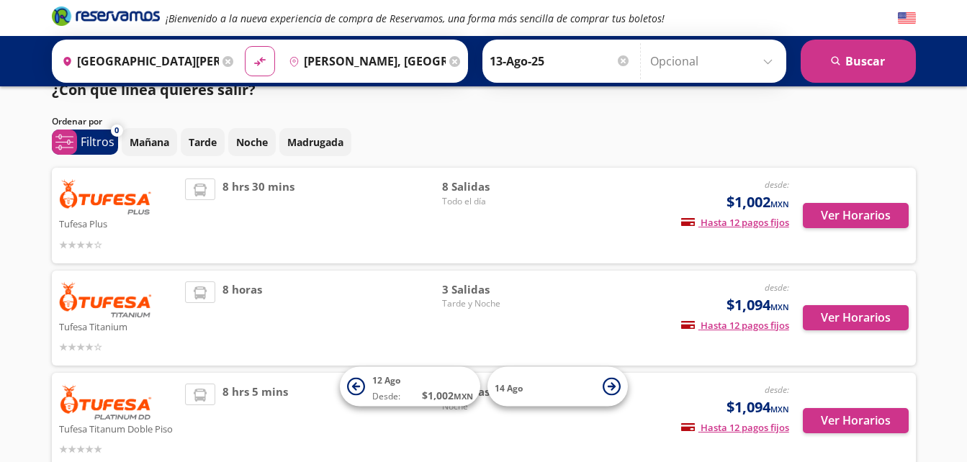
scroll to position [21, 0]
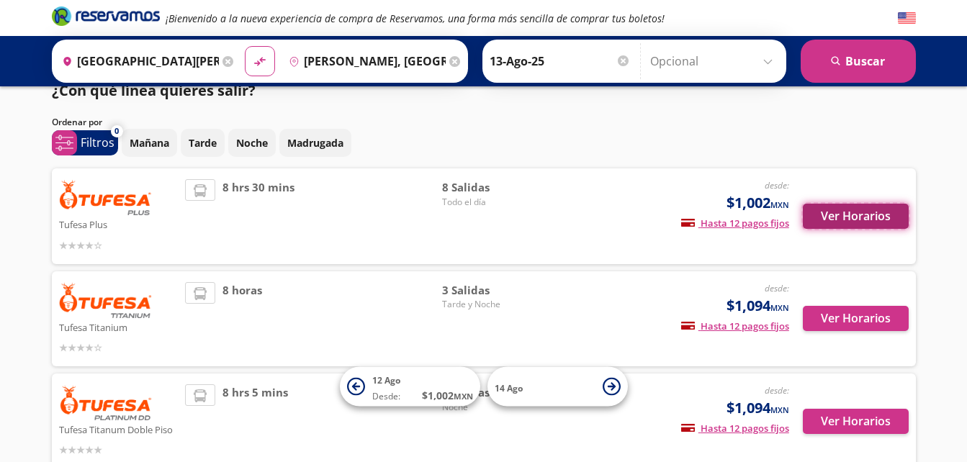
click at [880, 215] on button "Ver Horarios" at bounding box center [856, 216] width 106 height 25
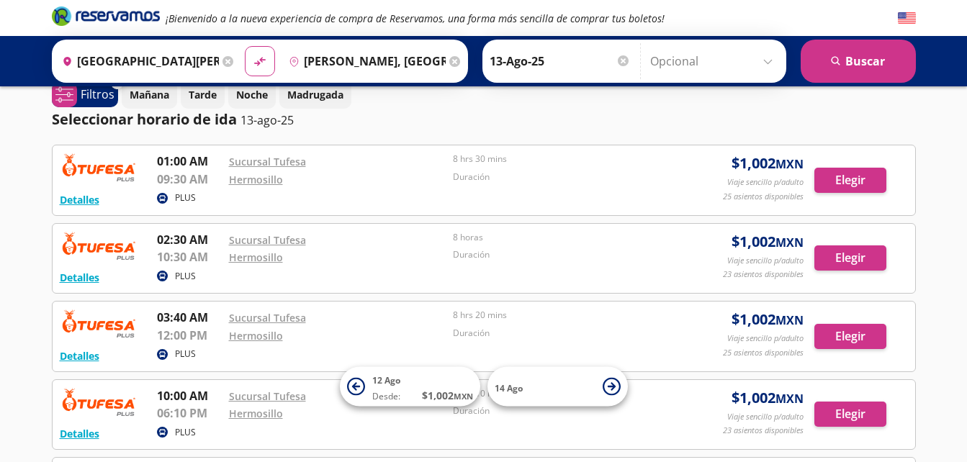
scroll to position [11, 0]
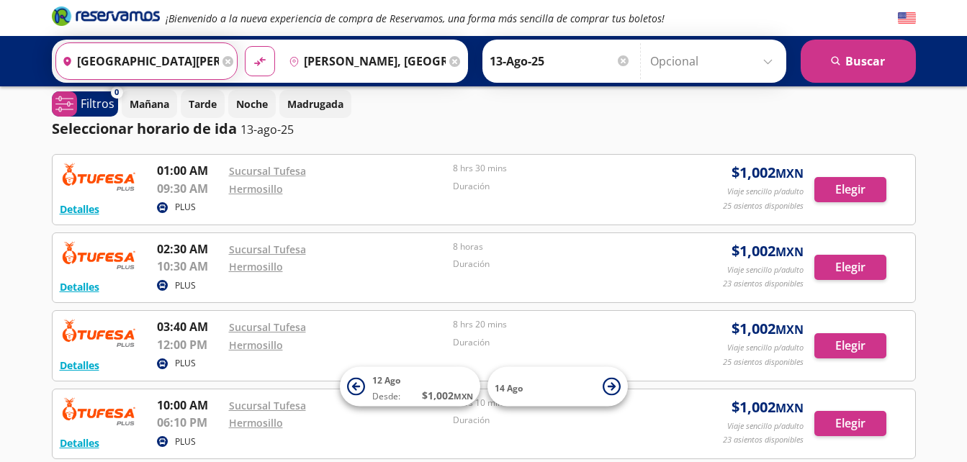
click at [166, 67] on input "[GEOGRAPHIC_DATA][PERSON_NAME][US_STATE], [GEOGRAPHIC_DATA]" at bounding box center [137, 61] width 163 height 36
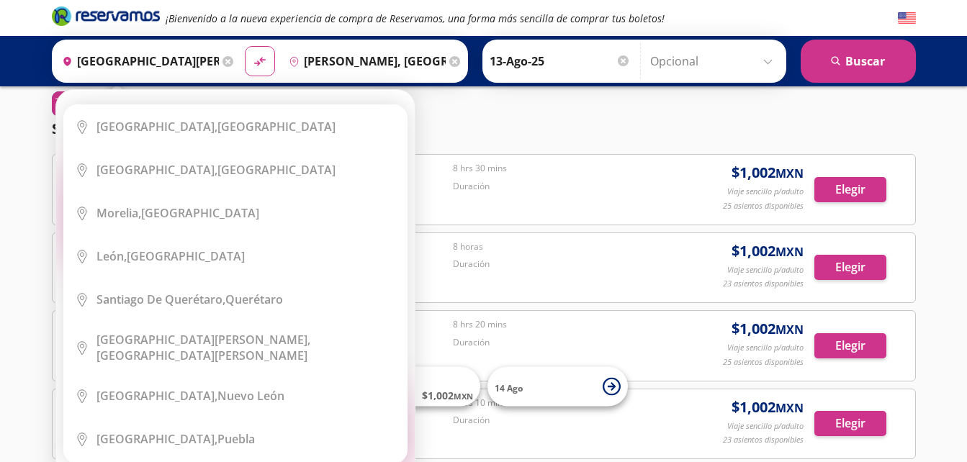
click at [222, 57] on icon at bounding box center [227, 61] width 11 height 11
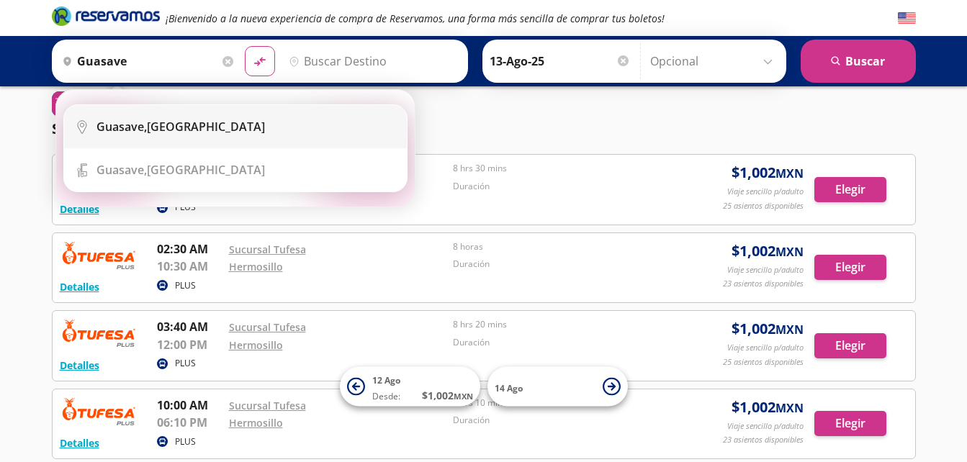
click at [197, 128] on div "Guasave, [GEOGRAPHIC_DATA]" at bounding box center [246, 127] width 300 height 16
type input "Guasave, [GEOGRAPHIC_DATA]"
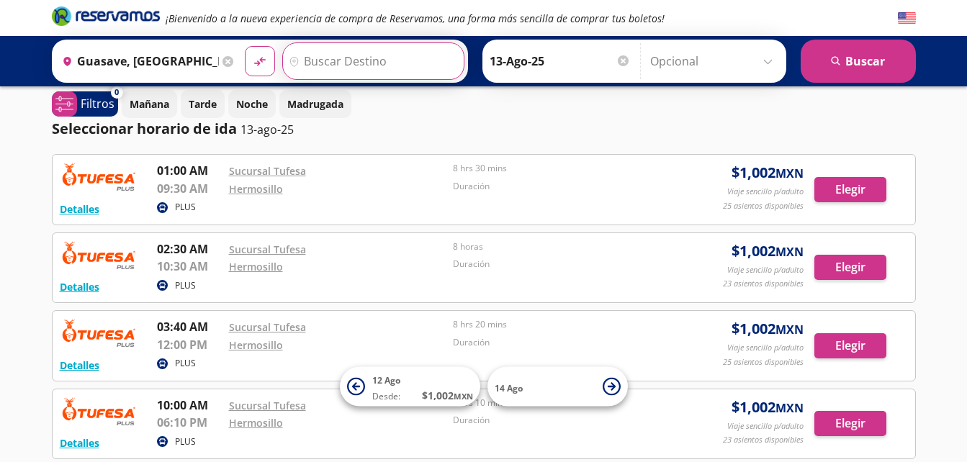
click at [328, 50] on input "Destino" at bounding box center [371, 61] width 177 height 36
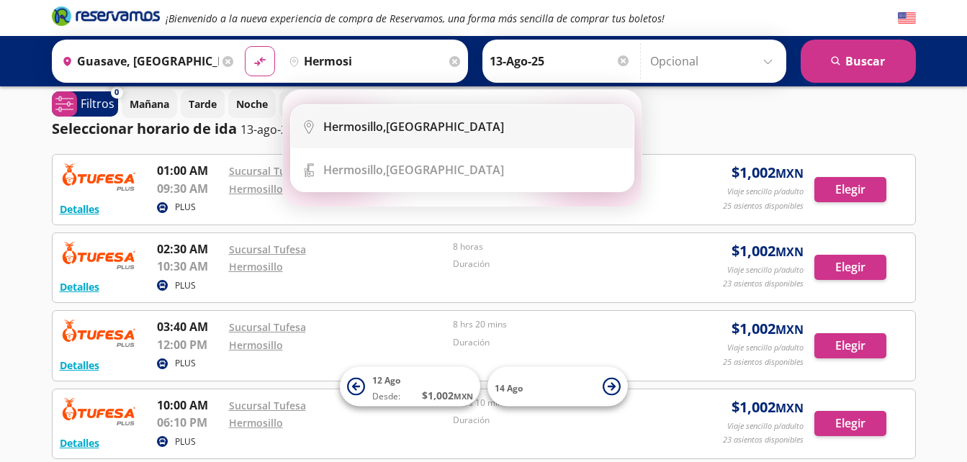
click at [325, 127] on b "Hermosillo," at bounding box center [354, 127] width 63 height 16
type input "[PERSON_NAME], [GEOGRAPHIC_DATA]"
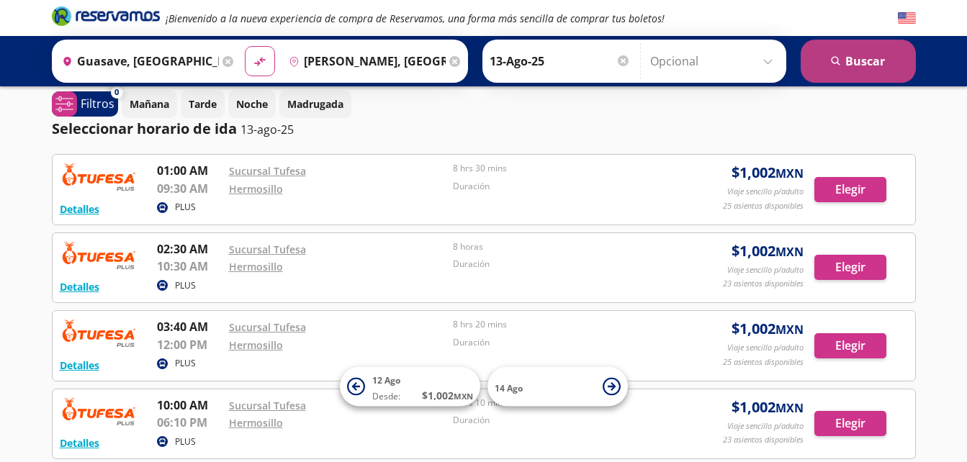
click at [830, 58] on button "search [GEOGRAPHIC_DATA]" at bounding box center [858, 61] width 115 height 43
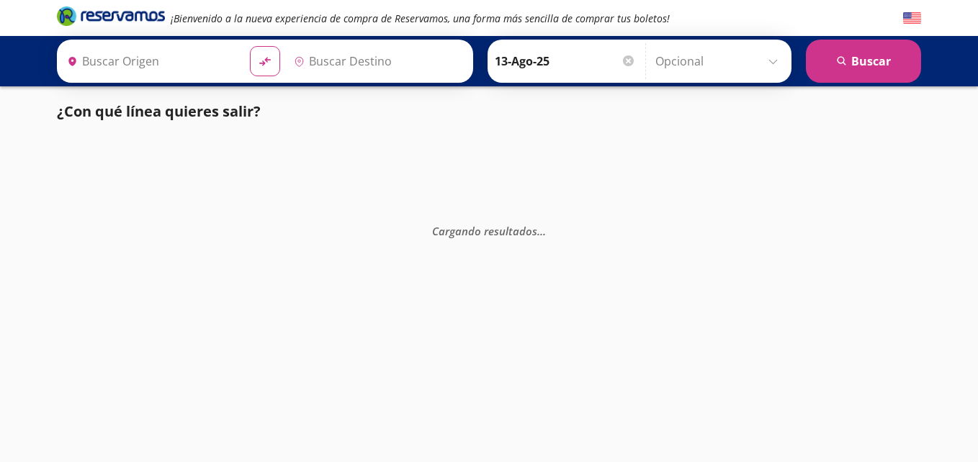
type input "Guasave, [GEOGRAPHIC_DATA]"
type input "[PERSON_NAME], [GEOGRAPHIC_DATA]"
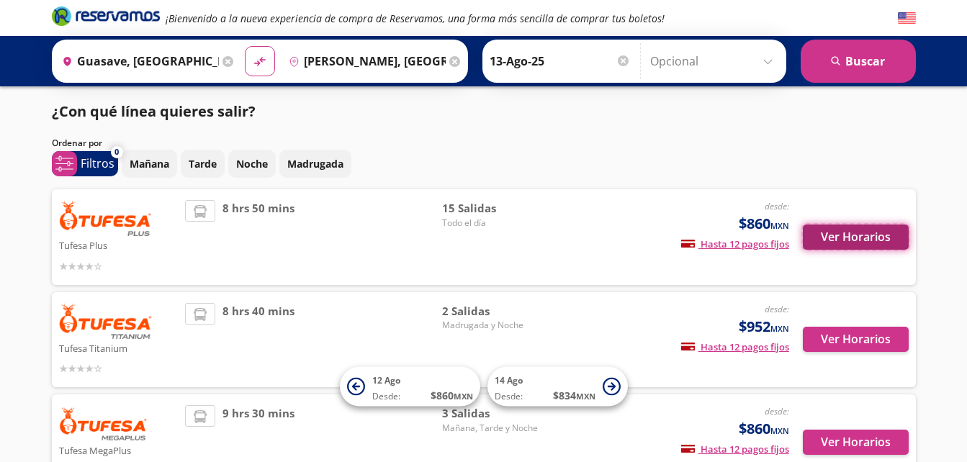
click at [836, 229] on button "Ver Horarios" at bounding box center [856, 237] width 106 height 25
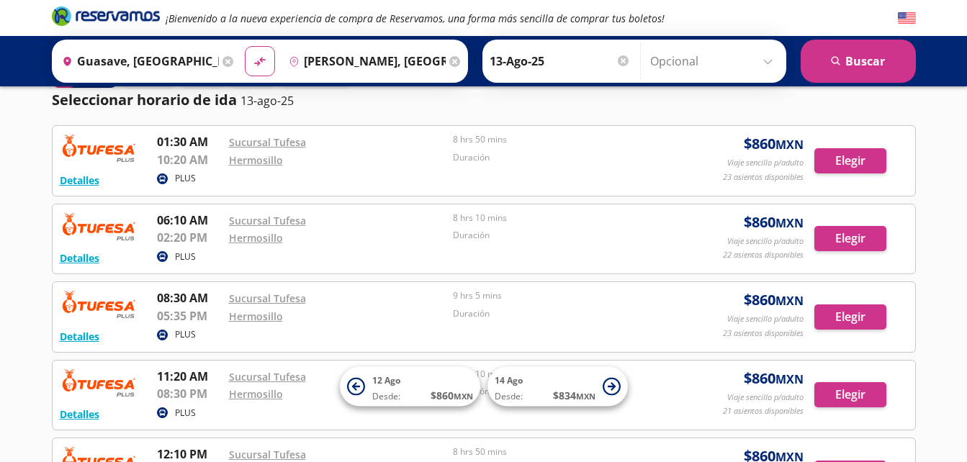
scroll to position [42, 0]
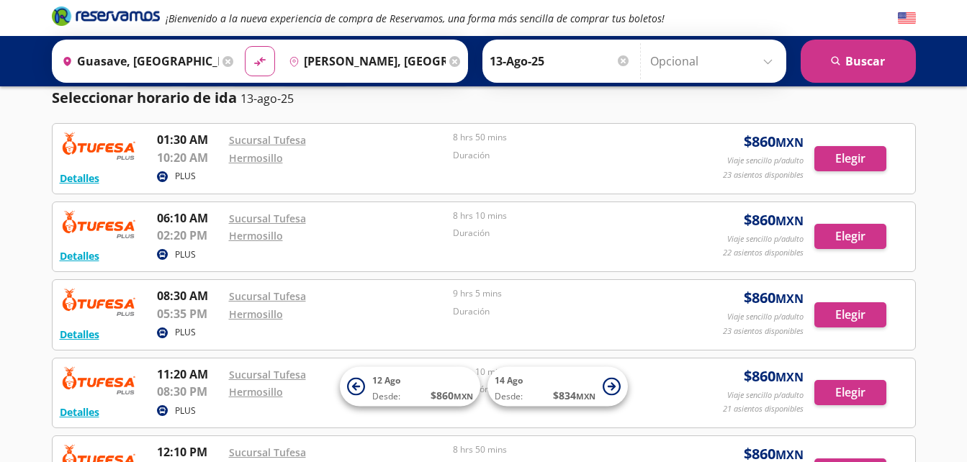
click at [224, 65] on icon at bounding box center [227, 61] width 11 height 11
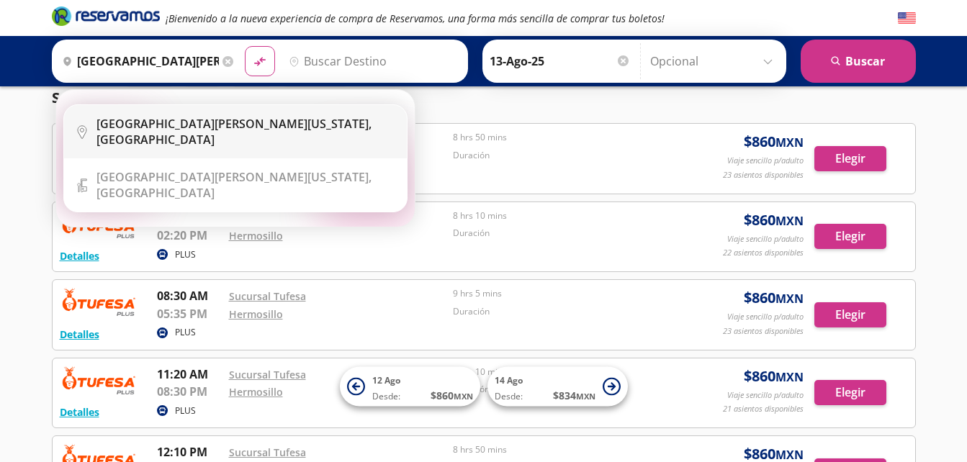
click at [187, 138] on li "City Icon [GEOGRAPHIC_DATA][PERSON_NAME][US_STATE], [GEOGRAPHIC_DATA]" at bounding box center [235, 131] width 343 height 53
type input "[GEOGRAPHIC_DATA][PERSON_NAME][US_STATE], [GEOGRAPHIC_DATA]"
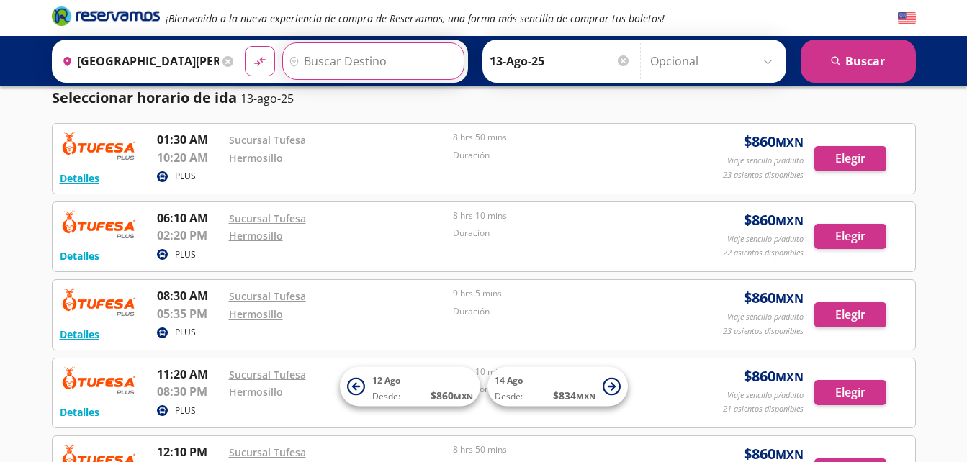
click at [377, 70] on input "Destino" at bounding box center [371, 61] width 177 height 36
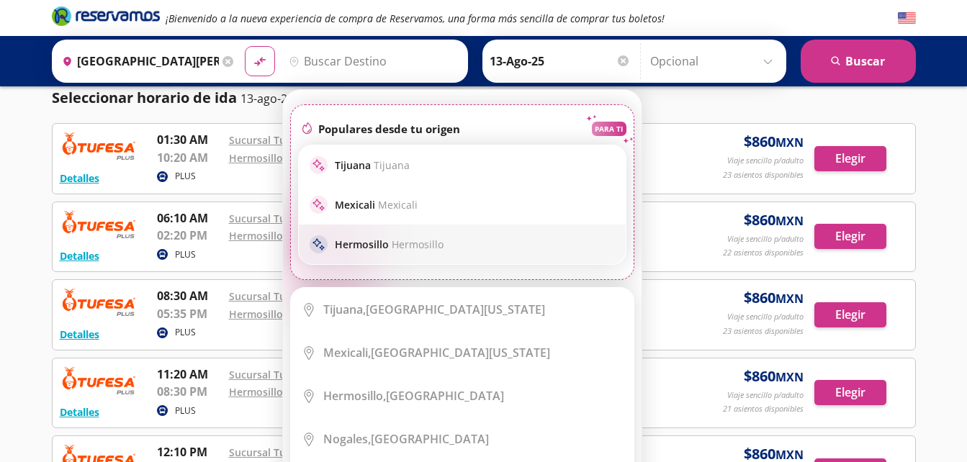
click at [377, 244] on p "[PERSON_NAME] [PERSON_NAME]" at bounding box center [389, 245] width 109 height 14
type input "[PERSON_NAME], [GEOGRAPHIC_DATA]"
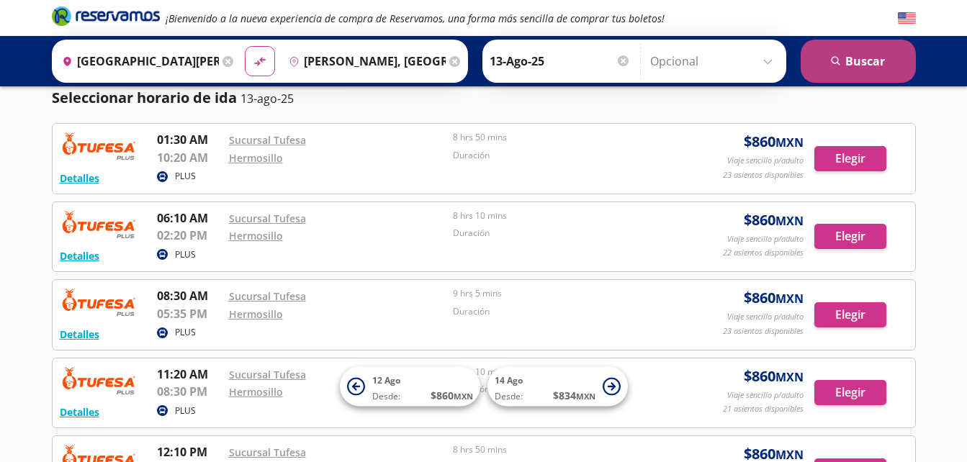
click at [815, 70] on button "search [GEOGRAPHIC_DATA]" at bounding box center [858, 61] width 115 height 43
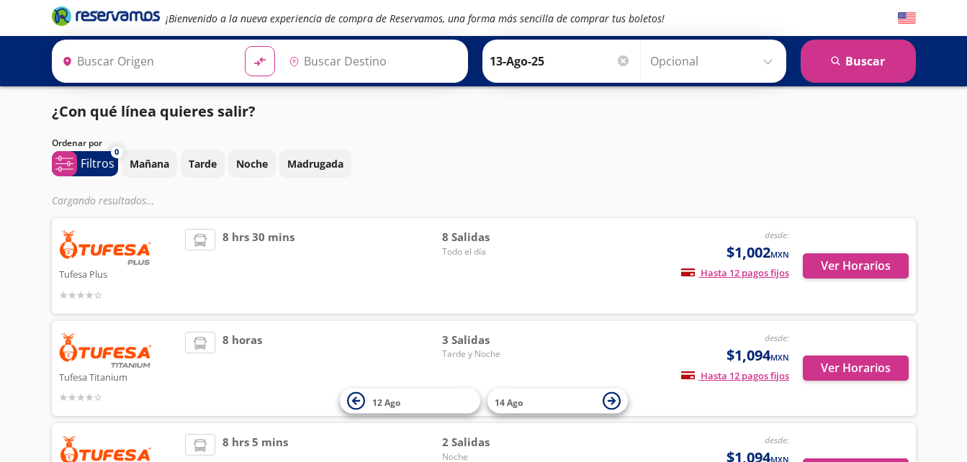
type input "[GEOGRAPHIC_DATA][PERSON_NAME][US_STATE], [GEOGRAPHIC_DATA]"
type input "[PERSON_NAME], [GEOGRAPHIC_DATA]"
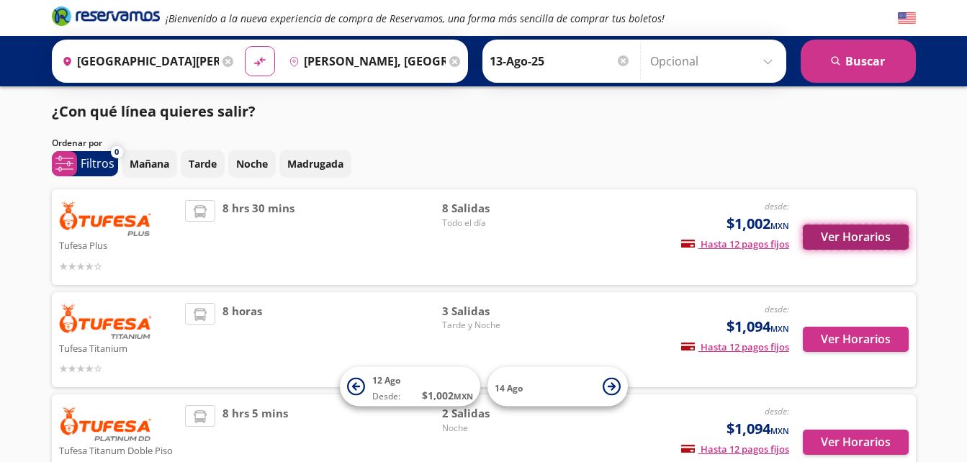
click at [816, 233] on button "Ver Horarios" at bounding box center [856, 237] width 106 height 25
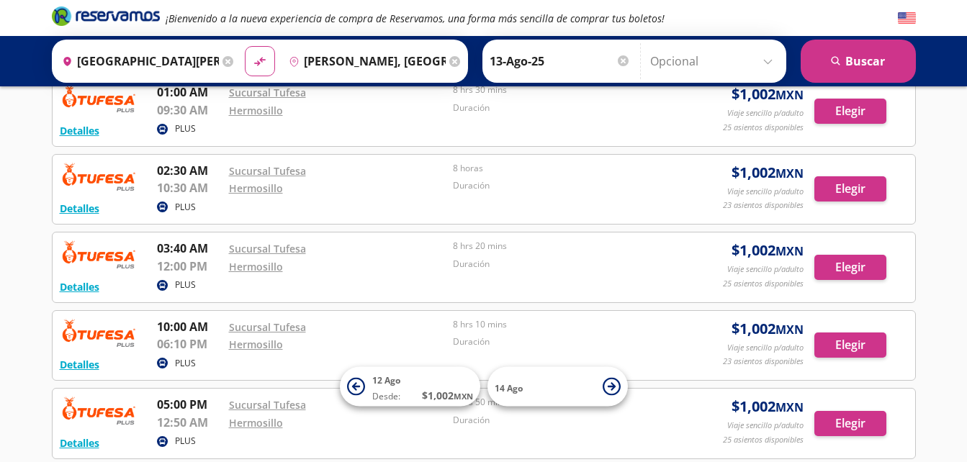
scroll to position [103, 0]
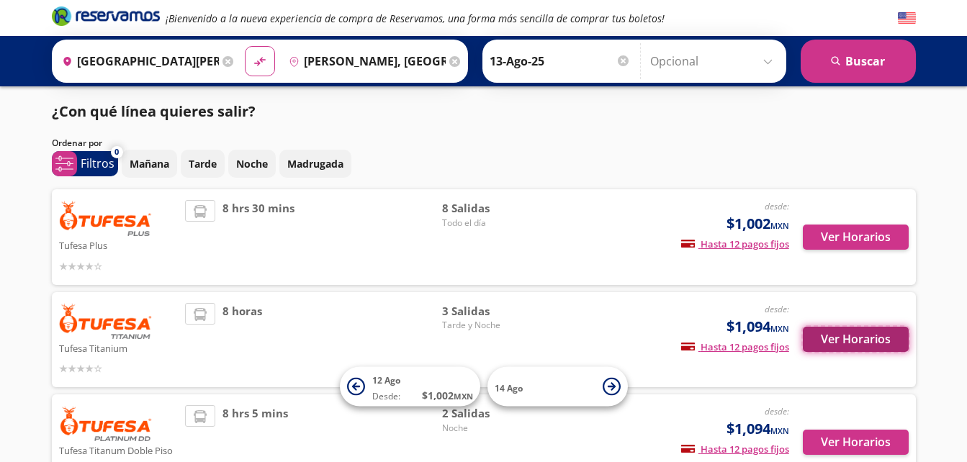
click at [837, 335] on button "Ver Horarios" at bounding box center [856, 339] width 106 height 25
